Goal: Information Seeking & Learning: Find specific fact

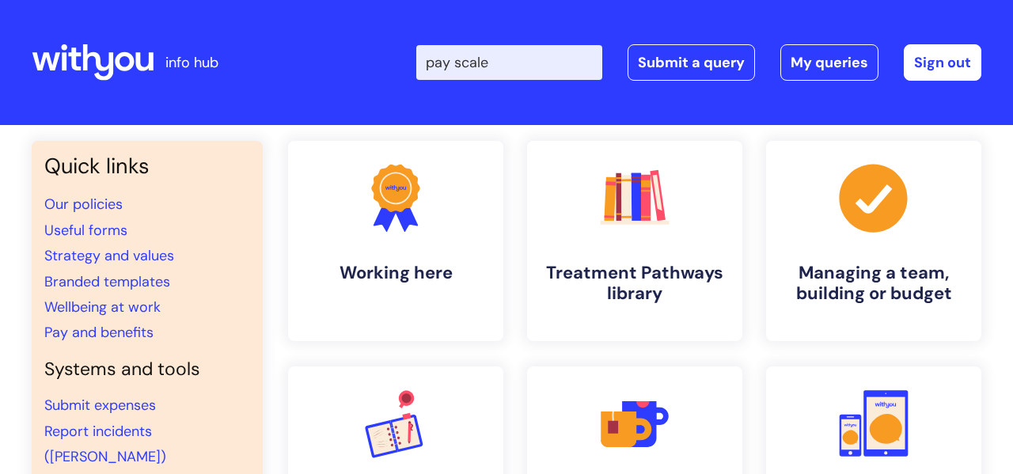
type input "pay scale"
click button "Search" at bounding box center [0, 0] width 0 height 0
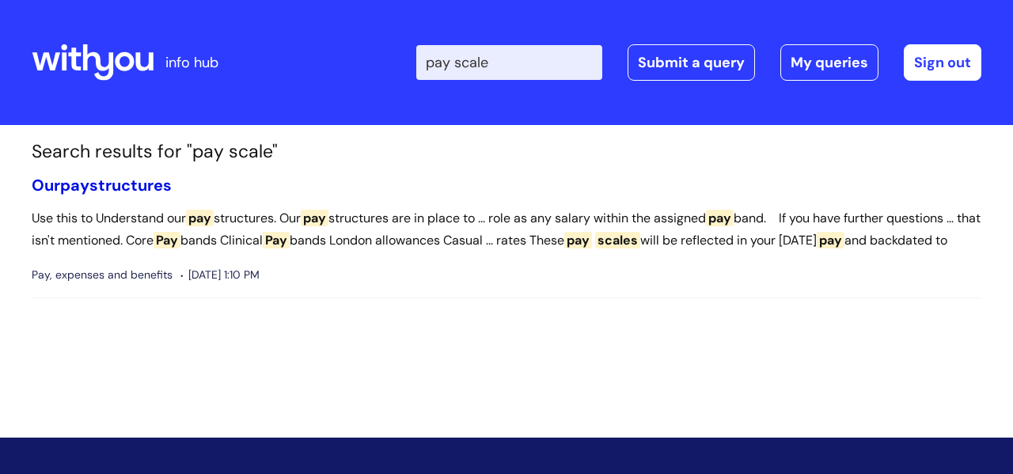
click at [95, 180] on link "Our pay structures" at bounding box center [102, 185] width 140 height 21
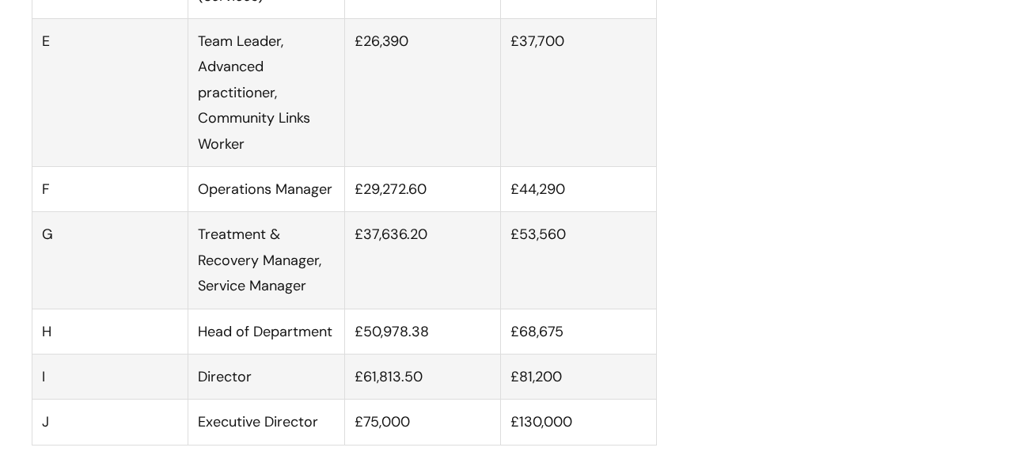
scroll to position [1435, 0]
